Goal: Transaction & Acquisition: Purchase product/service

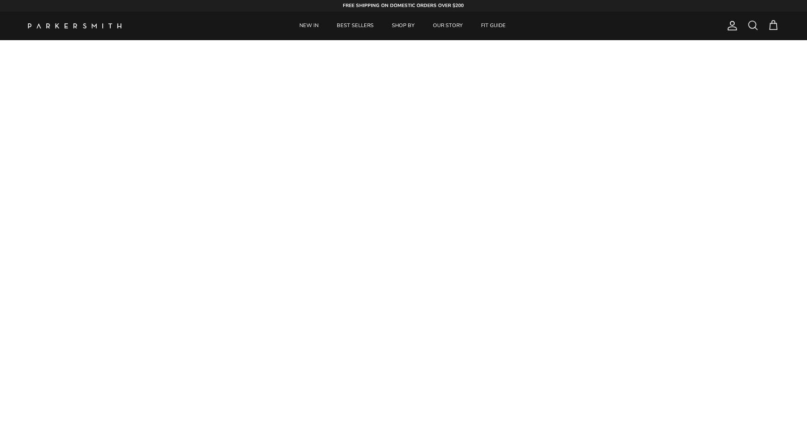
click at [780, 22] on div "Search NEW IN BEST SELLERS SHOP BY OUR STORY FIT GUIDE Account Search Cart" at bounding box center [403, 26] width 807 height 29
click at [769, 29] on span at bounding box center [773, 25] width 11 height 11
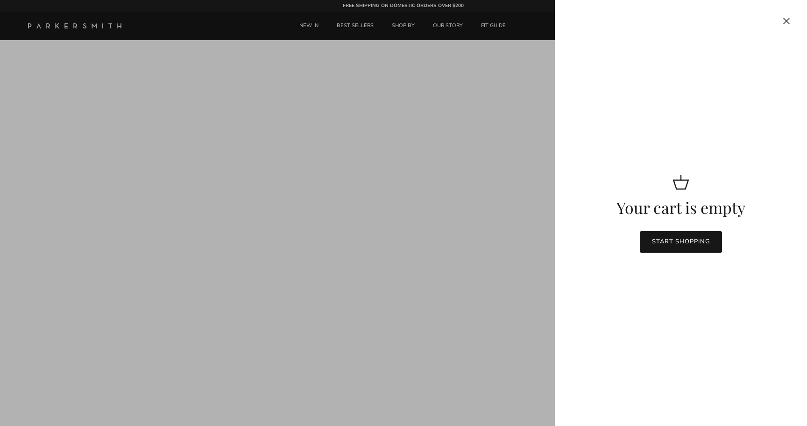
click at [660, 242] on link "Start shopping" at bounding box center [681, 241] width 83 height 21
click at [394, 22] on div at bounding box center [403, 213] width 807 height 426
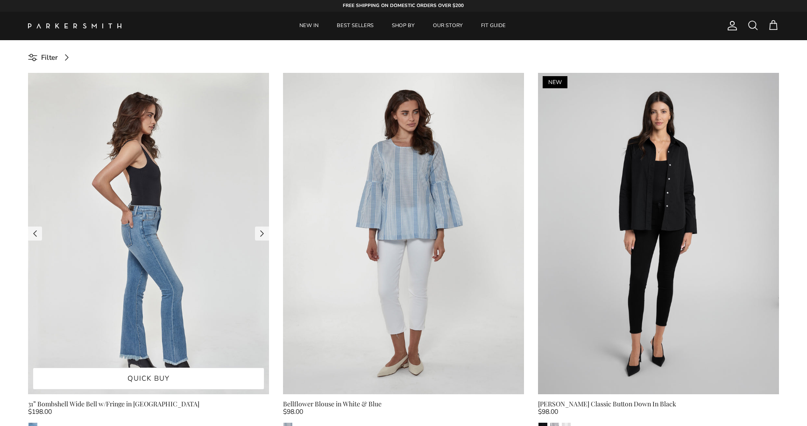
click at [205, 293] on img at bounding box center [148, 233] width 241 height 321
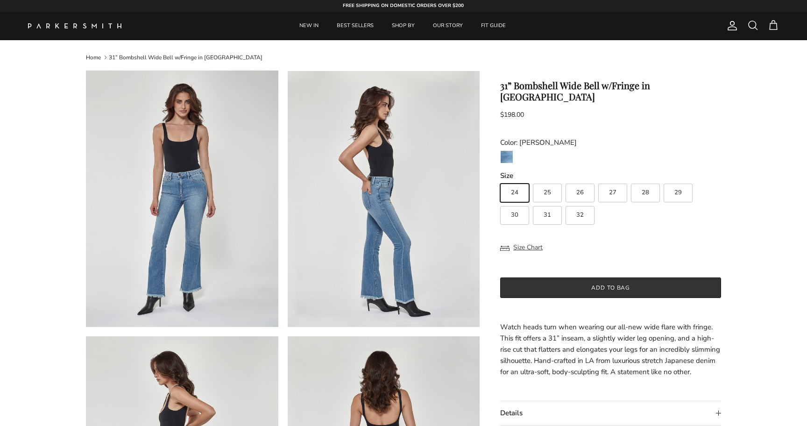
click at [549, 278] on button "Add to bag" at bounding box center [610, 288] width 221 height 21
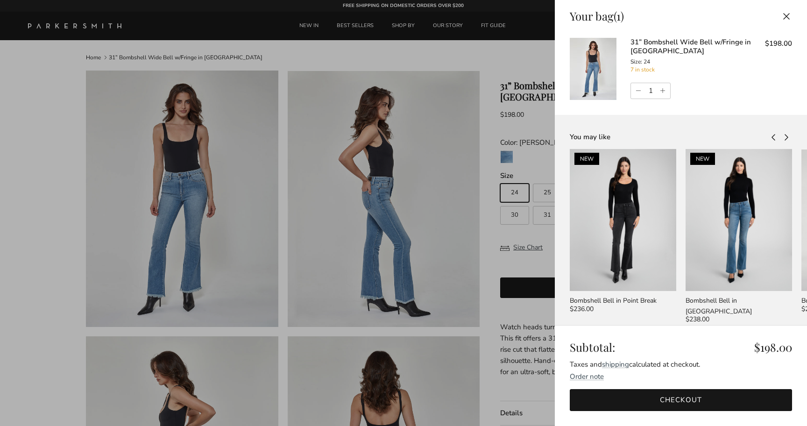
click at [588, 15] on div "Your bag (1)" at bounding box center [597, 16] width 54 height 14
click at [534, 62] on div at bounding box center [403, 213] width 807 height 426
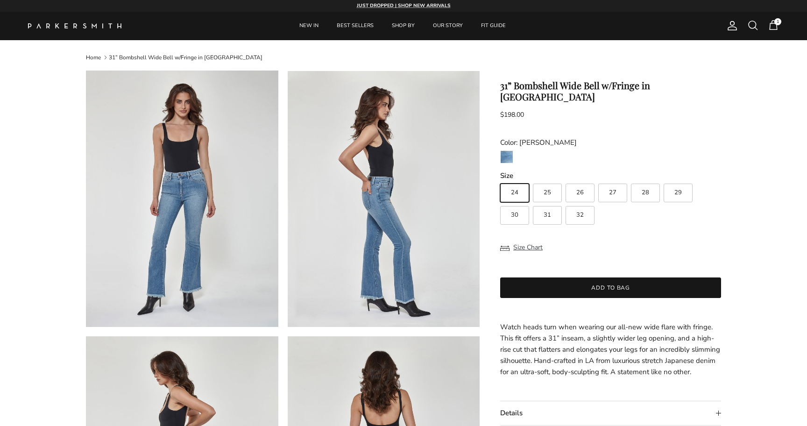
click at [770, 27] on span "1" at bounding box center [773, 25] width 11 height 11
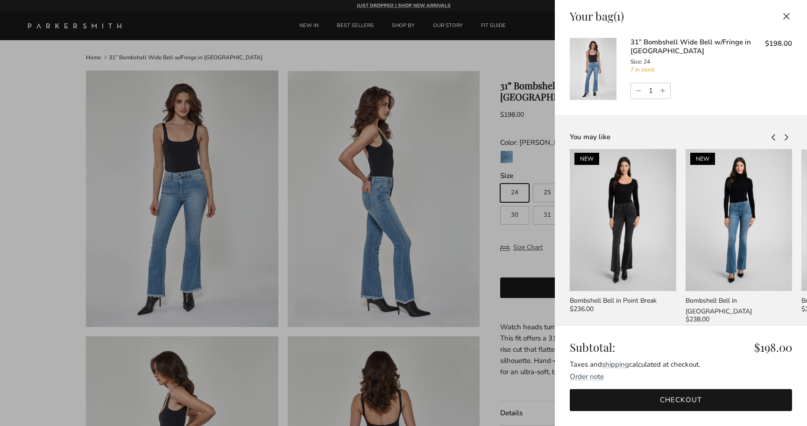
scroll to position [17, 0]
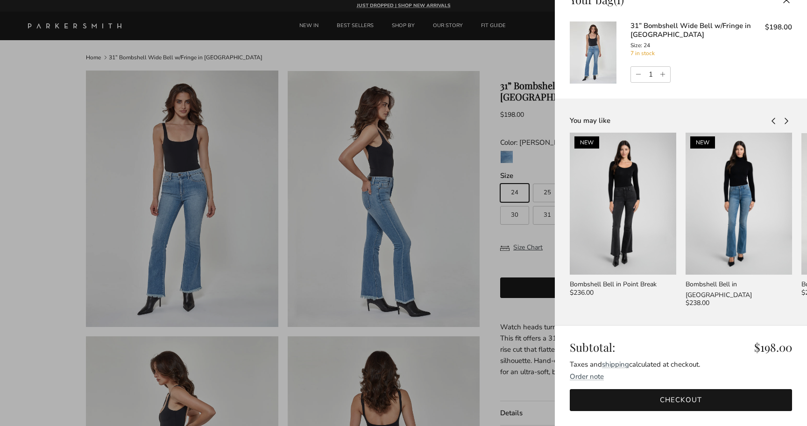
click at [643, 393] on link "Checkout" at bounding box center [681, 400] width 222 height 22
